Goal: Use online tool/utility: Utilize a website feature to perform a specific function

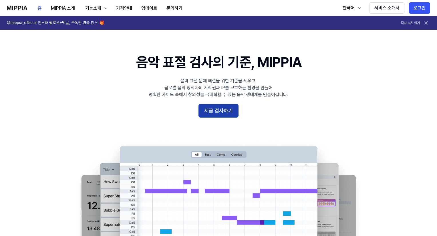
click at [207, 107] on button "지금 검사하기" at bounding box center [219, 111] width 40 height 14
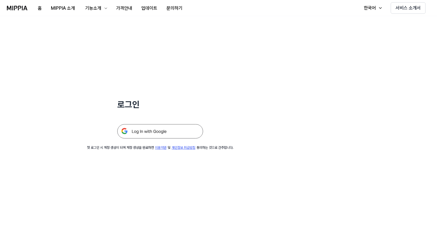
click at [189, 128] on img at bounding box center [160, 131] width 86 height 14
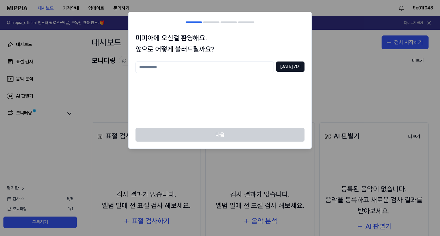
click at [253, 69] on input "text" at bounding box center [204, 67] width 138 height 11
type input "*"
type input "*****"
click at [293, 67] on button "[DATE] 검사" at bounding box center [290, 67] width 28 height 10
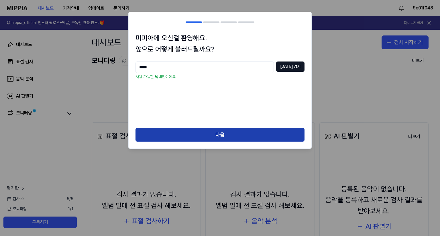
click at [261, 135] on button "다음" at bounding box center [219, 135] width 169 height 14
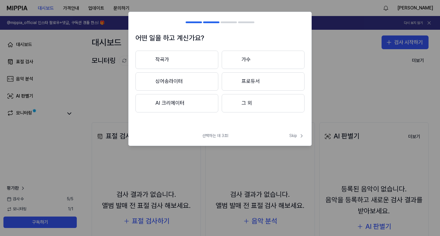
click at [242, 111] on button "그 외" at bounding box center [263, 103] width 83 height 18
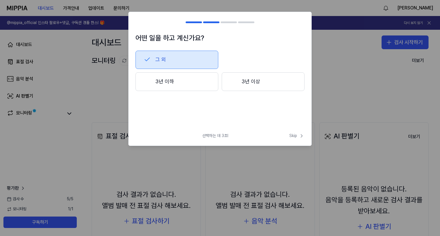
click at [206, 83] on button "3년 이하" at bounding box center [176, 81] width 83 height 19
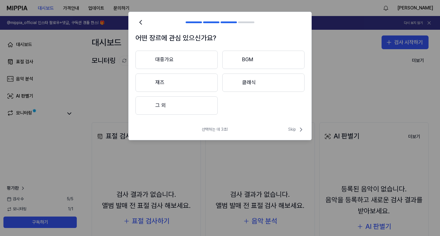
click at [194, 59] on button "대중가요" at bounding box center [176, 60] width 82 height 18
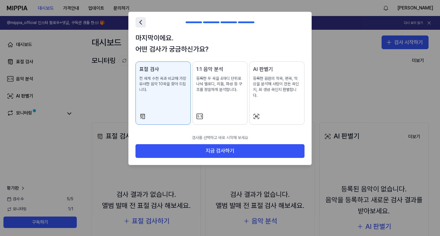
click at [141, 26] on button at bounding box center [140, 22] width 10 height 10
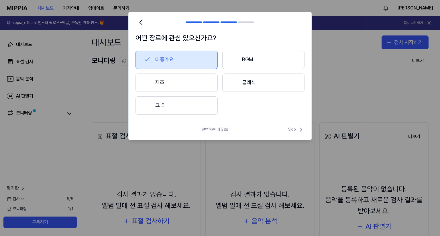
click at [269, 80] on button "클래식" at bounding box center [263, 83] width 82 height 18
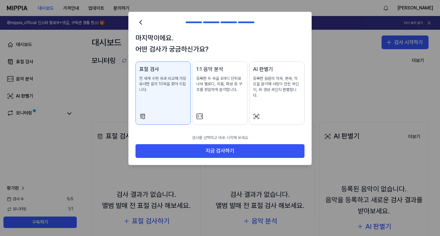
drag, startPoint x: 277, startPoint y: 113, endPoint x: 275, endPoint y: 116, distance: 3.4
click at [277, 113] on div at bounding box center [277, 116] width 48 height 7
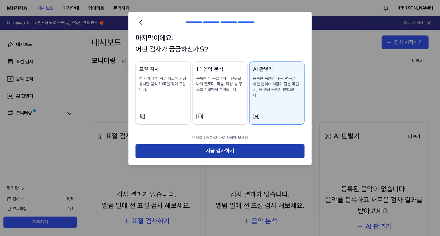
click at [260, 146] on button "지금 검사하기" at bounding box center [219, 151] width 169 height 14
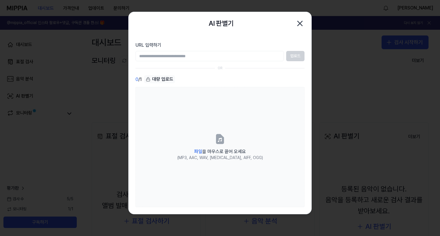
click at [297, 23] on icon "button" at bounding box center [299, 23] width 9 height 9
